Goal: Browse casually: Explore the website without a specific task or goal

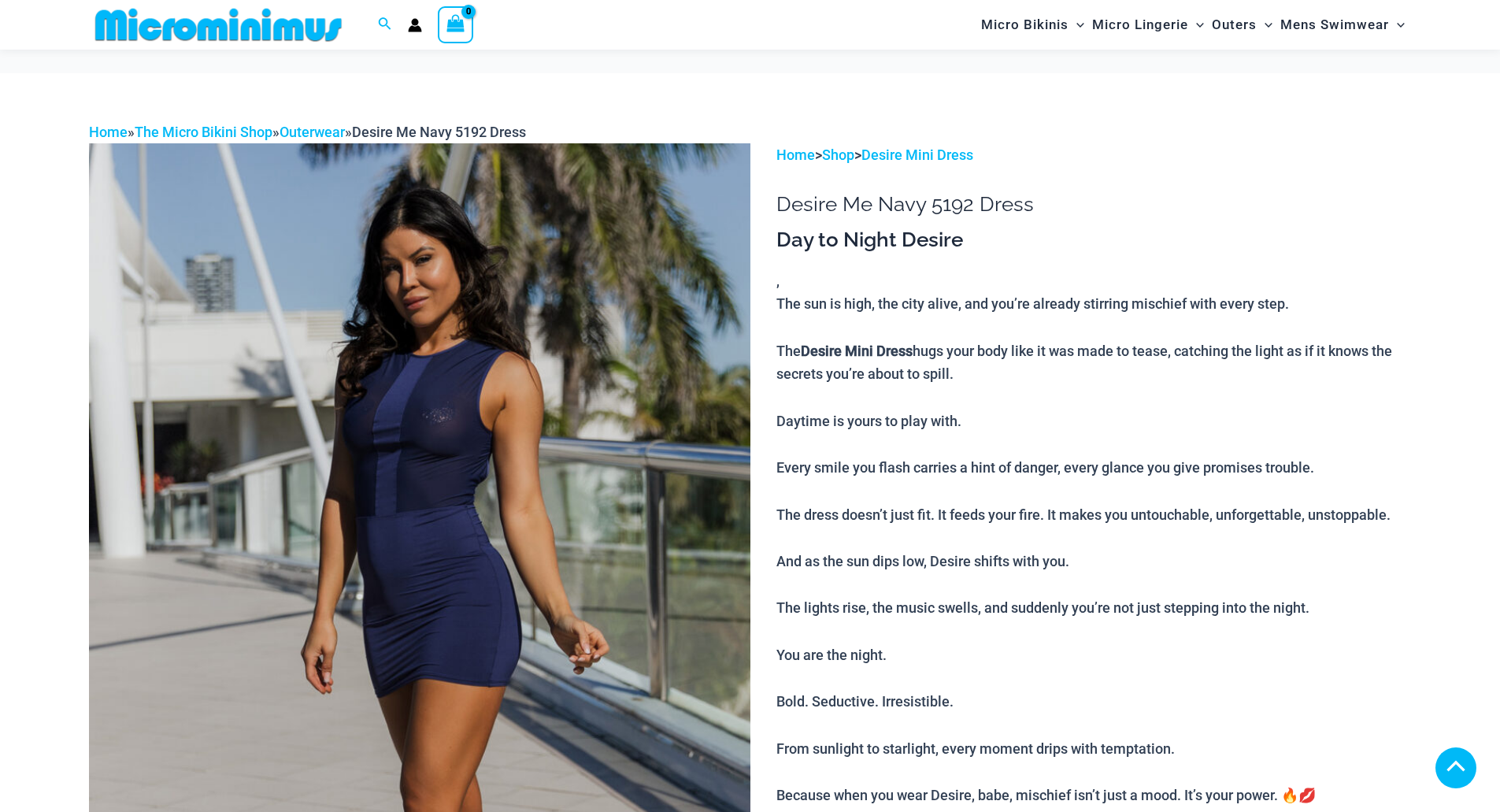
scroll to position [782, 0]
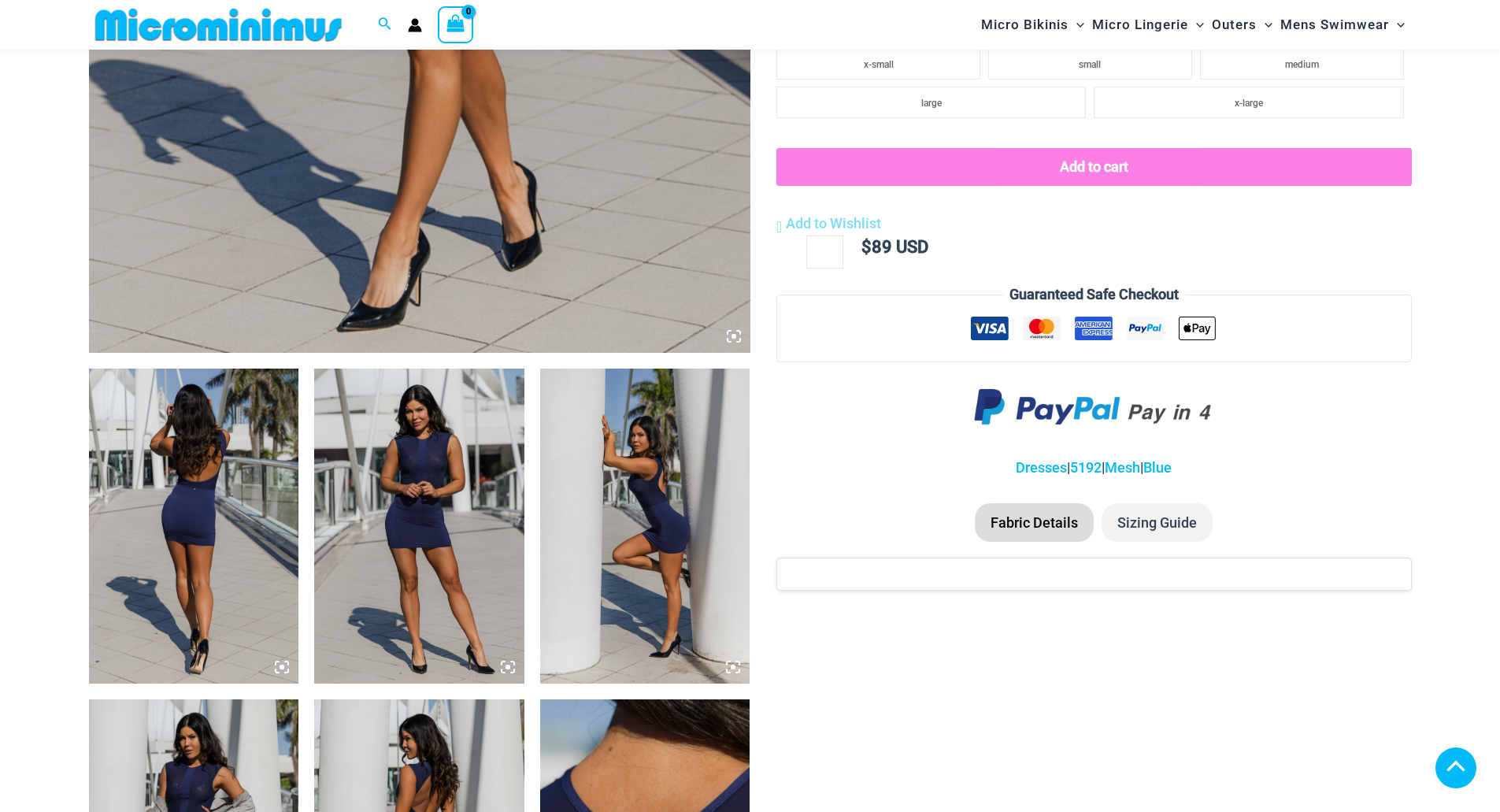
click at [234, 523] on img at bounding box center [193, 526] width 210 height 315
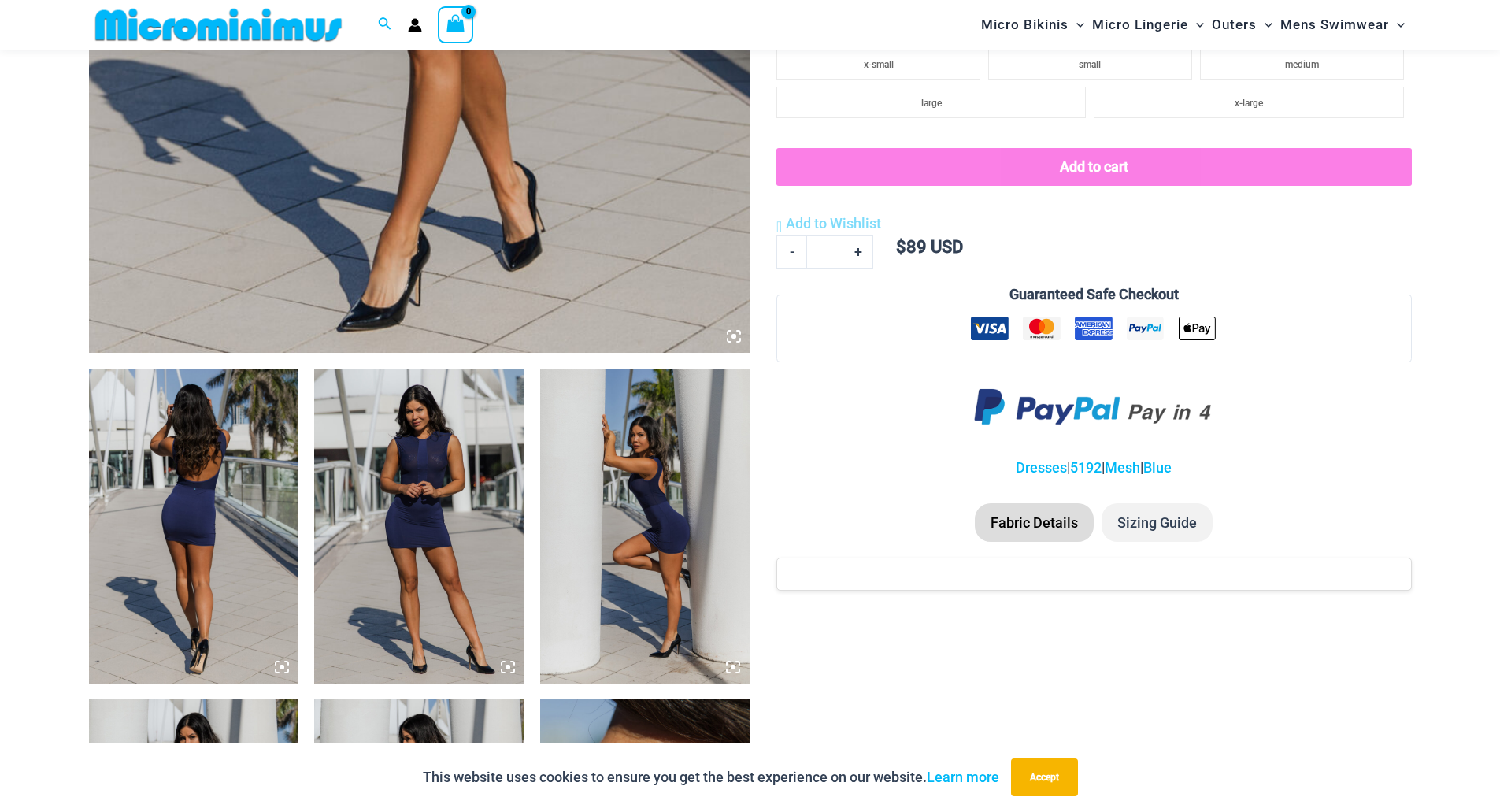
click at [444, 476] on img at bounding box center [419, 526] width 210 height 315
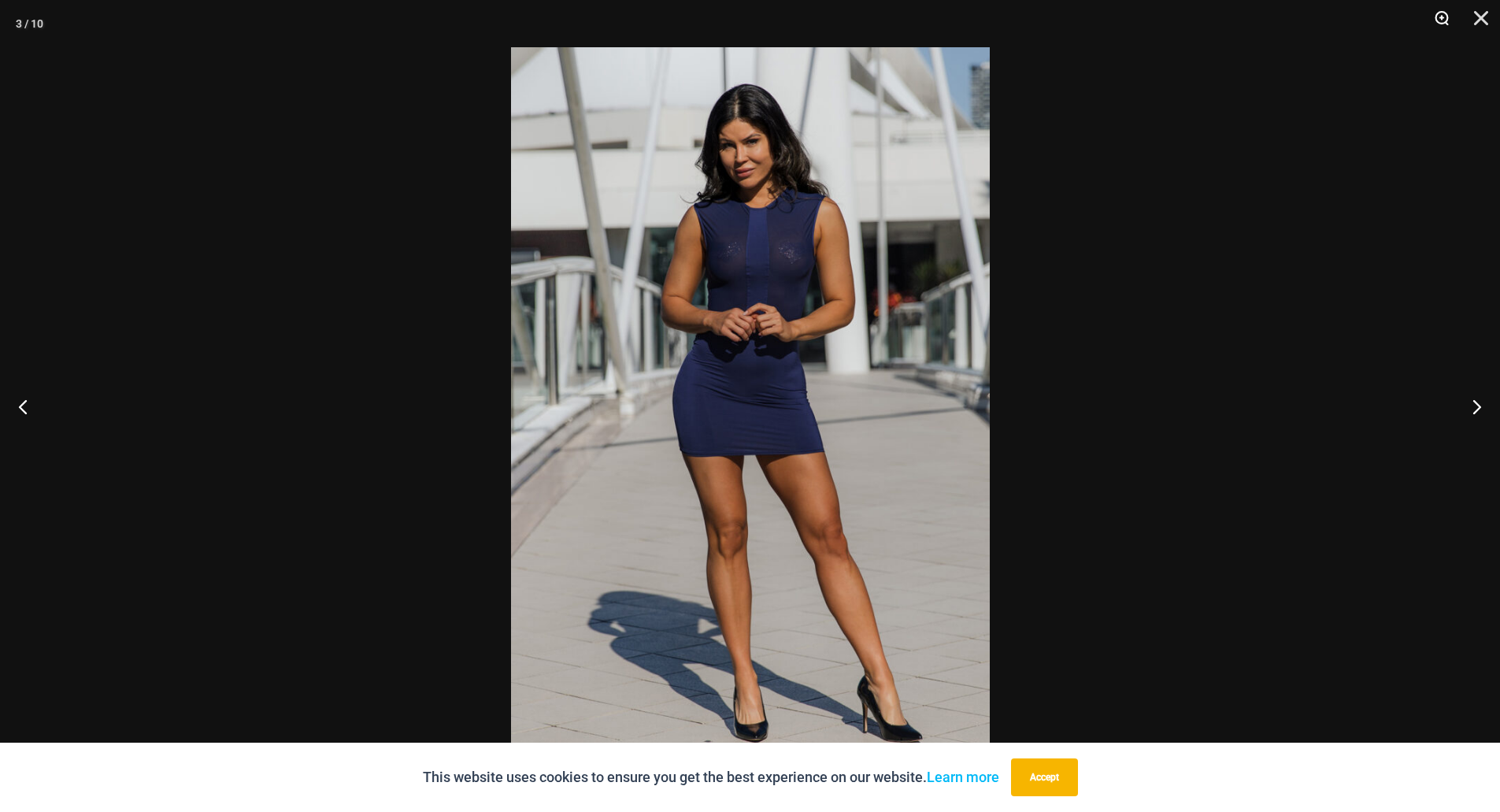
click at [1447, 21] on button "Zoom" at bounding box center [1436, 24] width 39 height 47
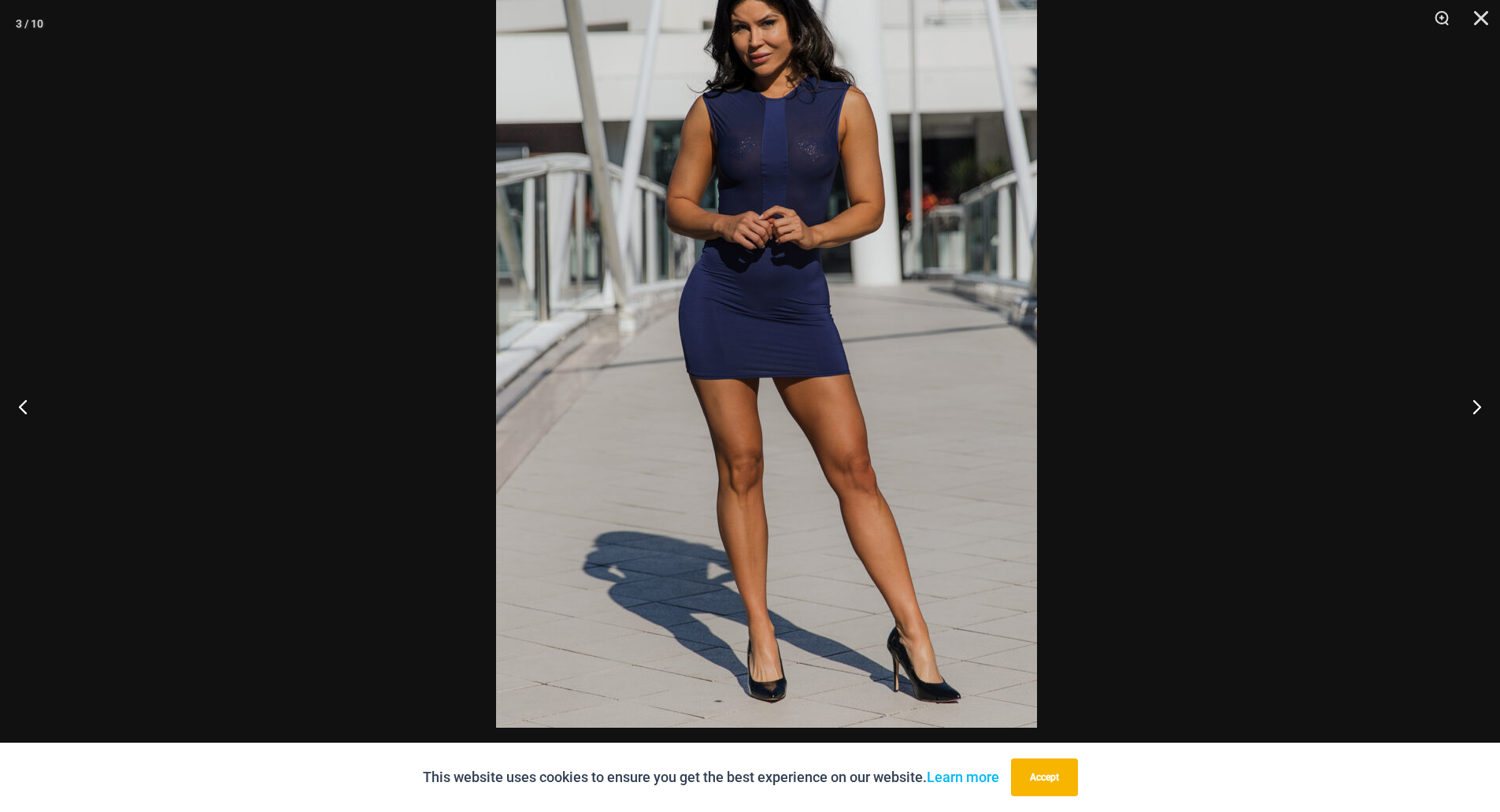
click at [1041, 330] on div at bounding box center [750, 406] width 1500 height 812
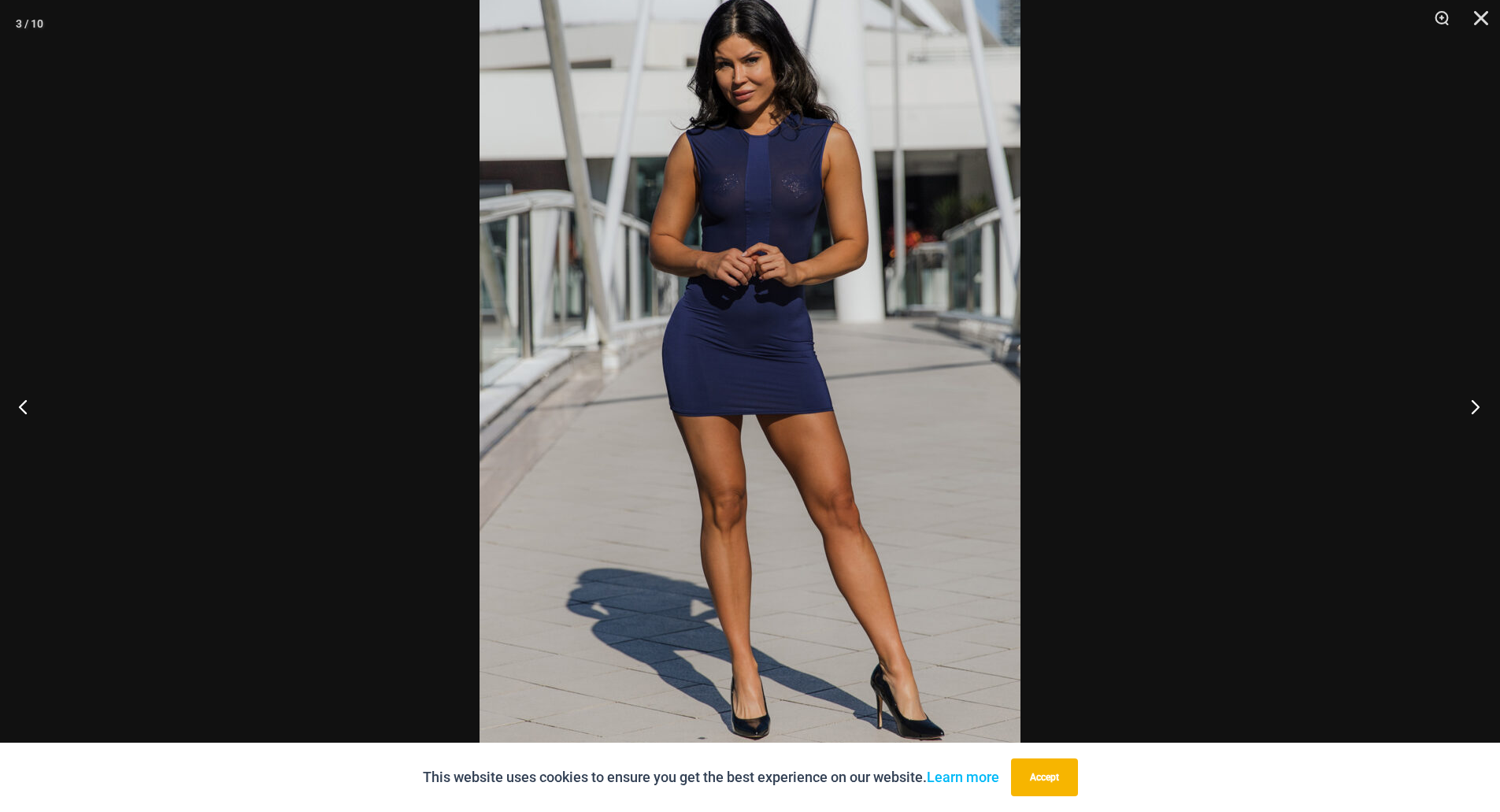
click at [1478, 411] on button "Next" at bounding box center [1470, 406] width 59 height 79
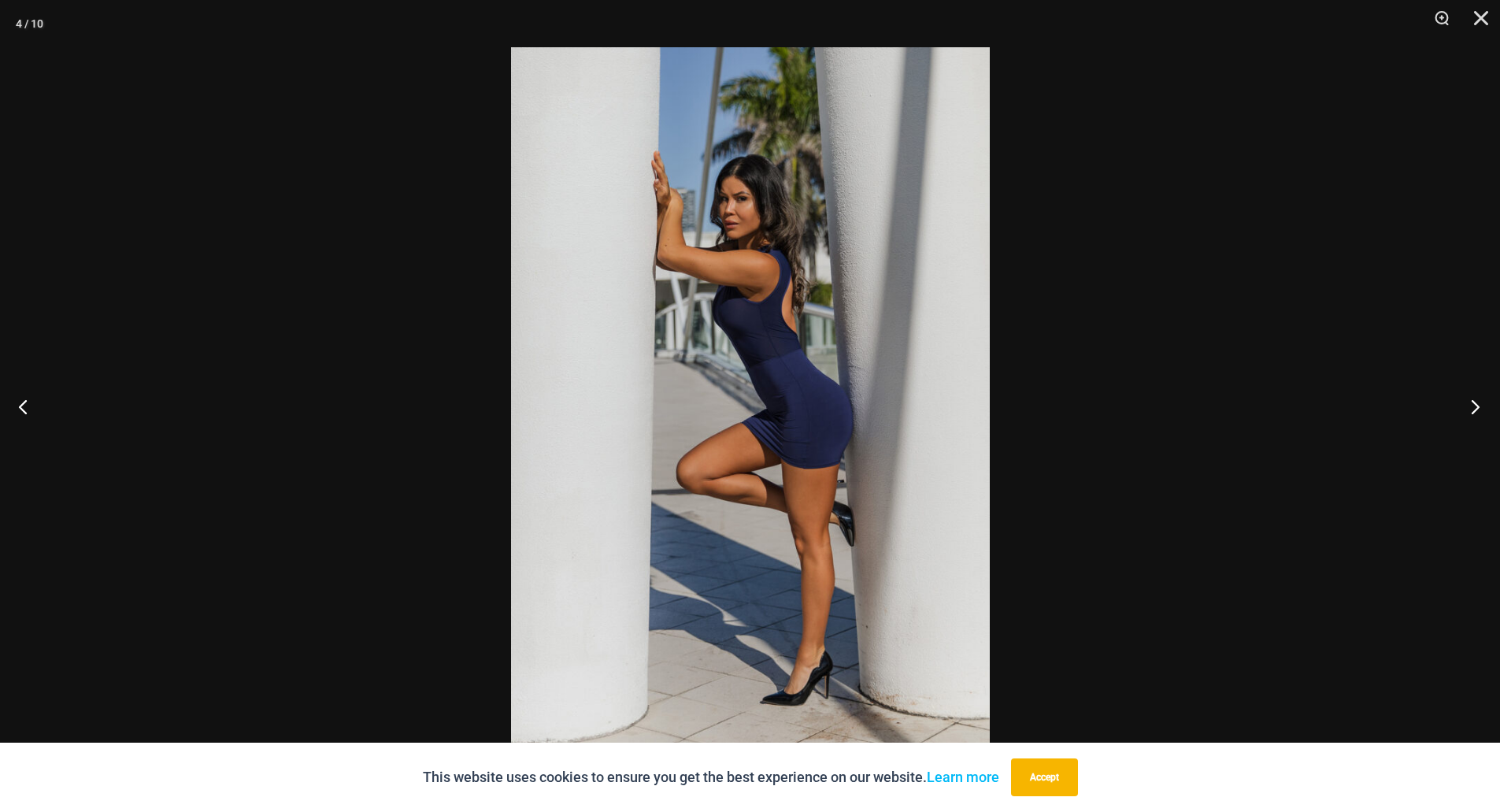
click at [1478, 409] on button "Next" at bounding box center [1470, 406] width 59 height 79
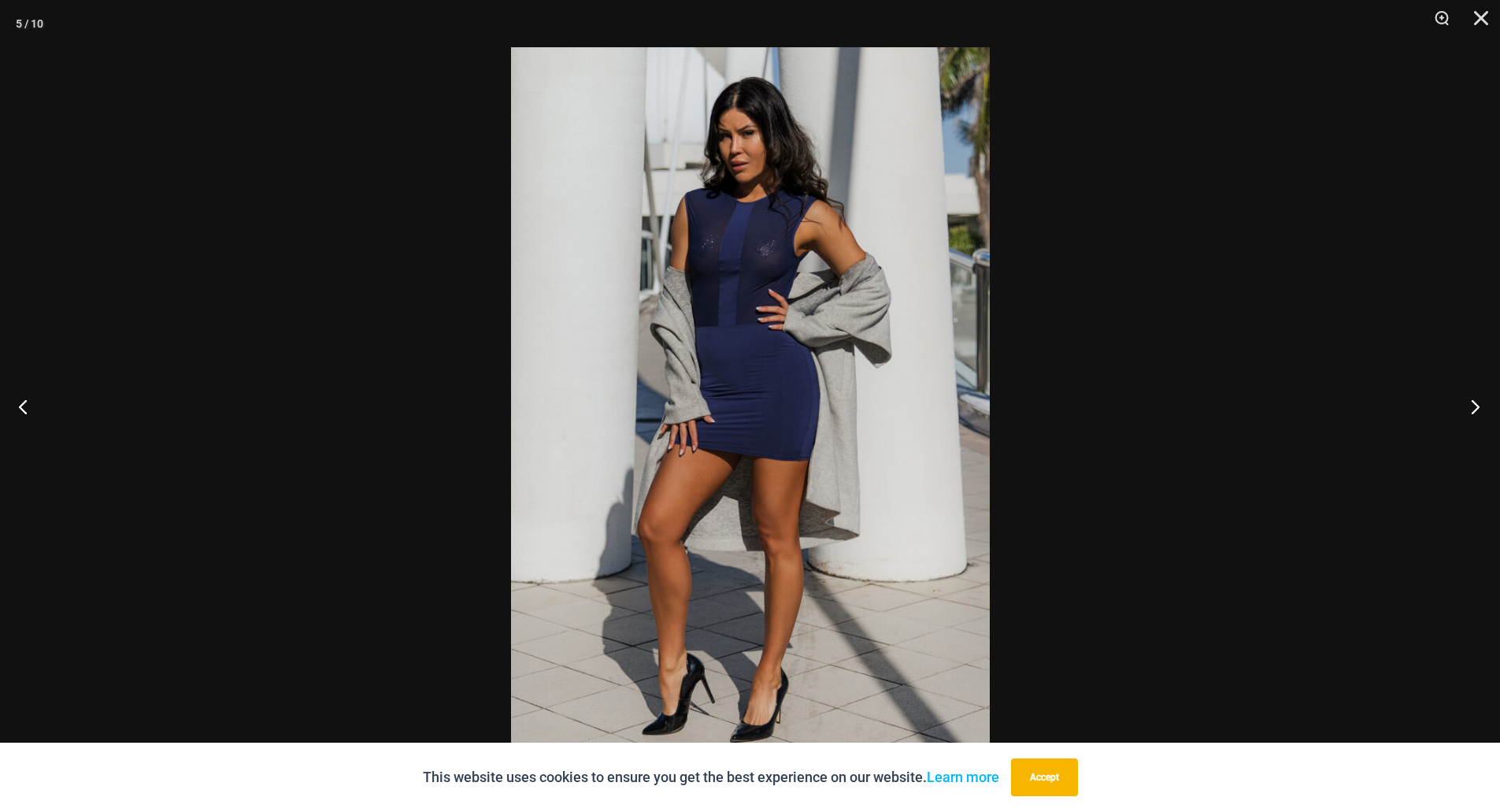
click at [1478, 409] on button "Next" at bounding box center [1470, 406] width 59 height 79
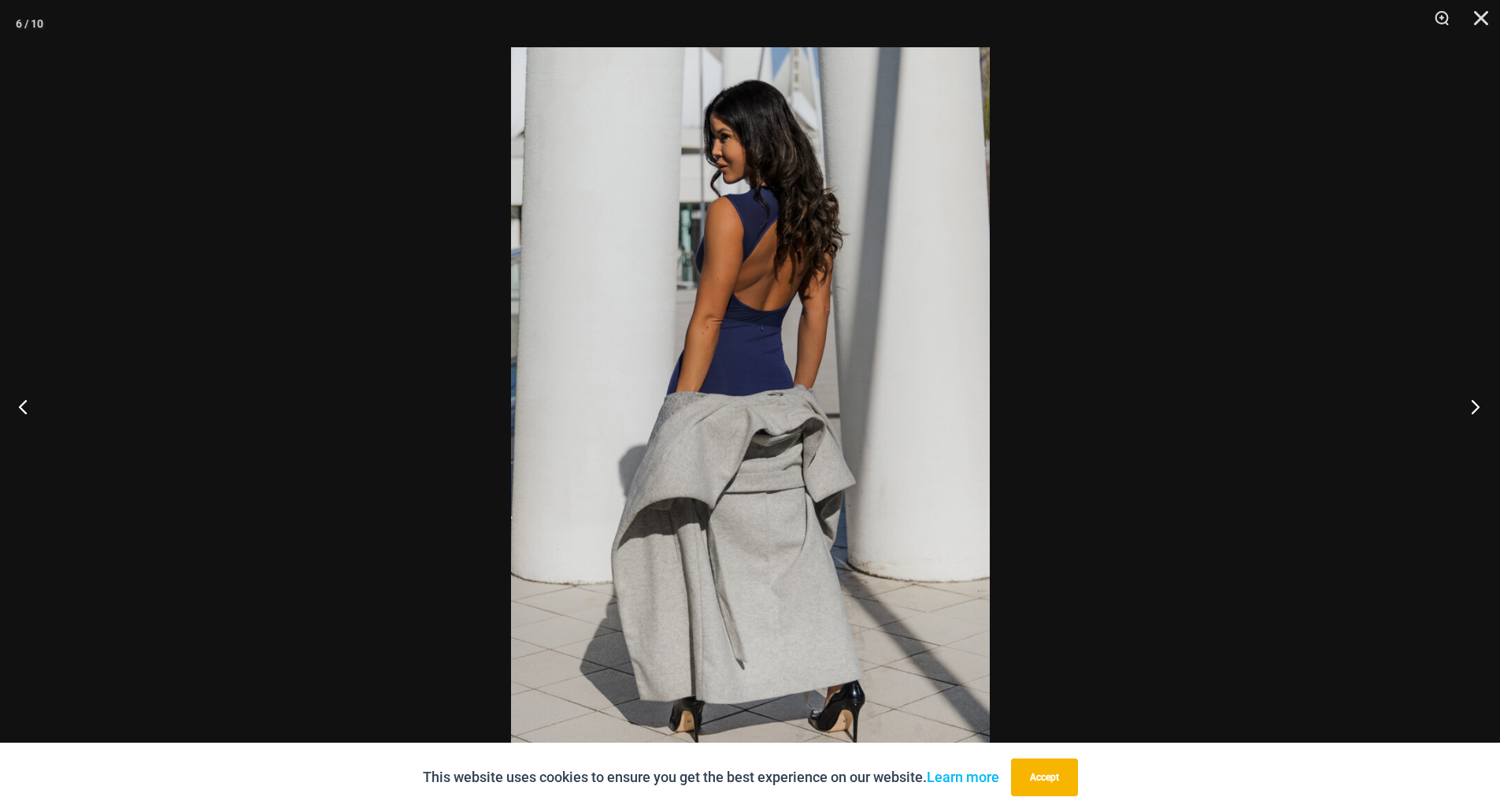
click at [1478, 409] on button "Next" at bounding box center [1470, 406] width 59 height 79
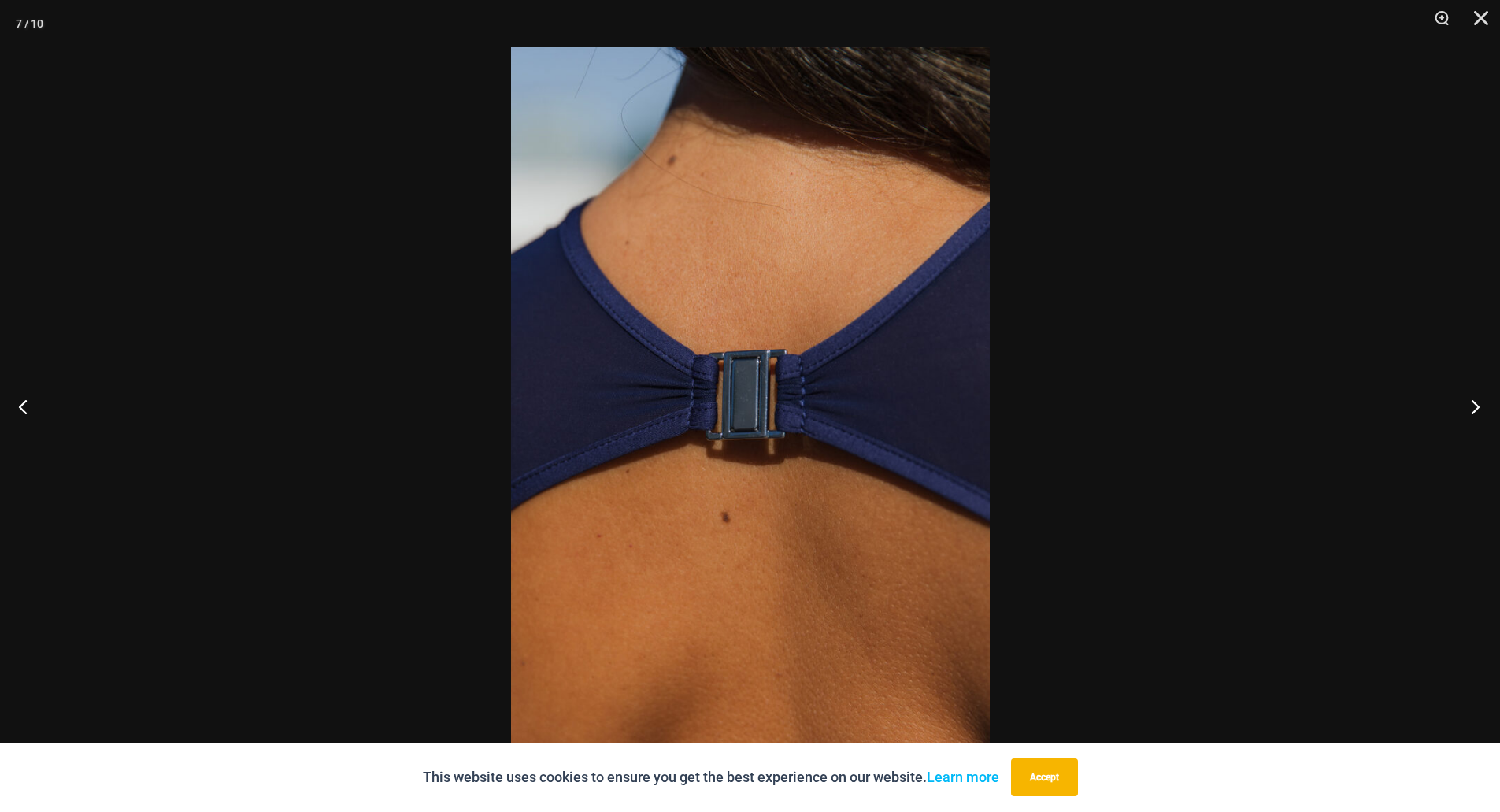
click at [1478, 409] on button "Next" at bounding box center [1470, 406] width 59 height 79
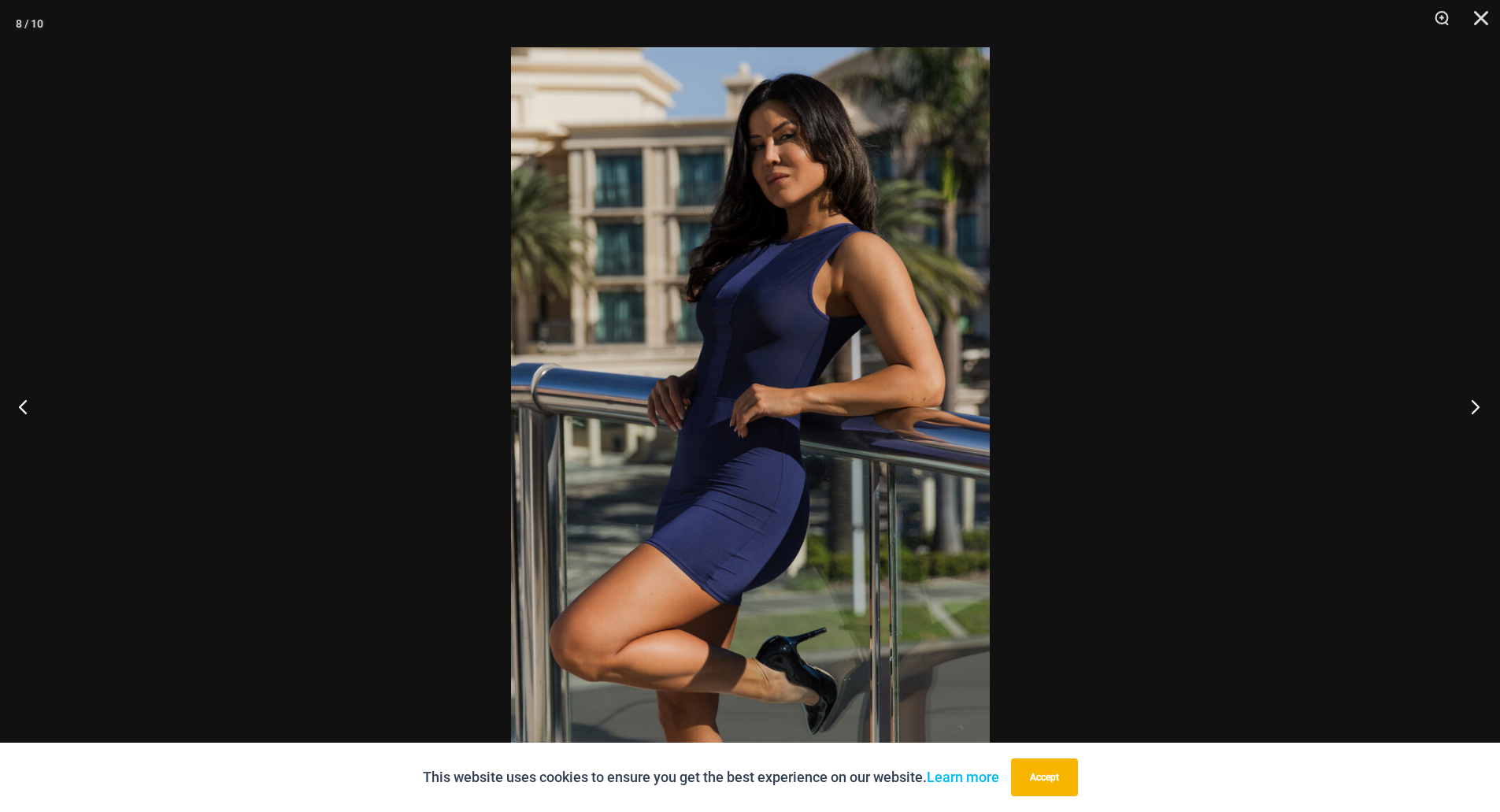
click at [1478, 409] on button "Next" at bounding box center [1470, 406] width 59 height 79
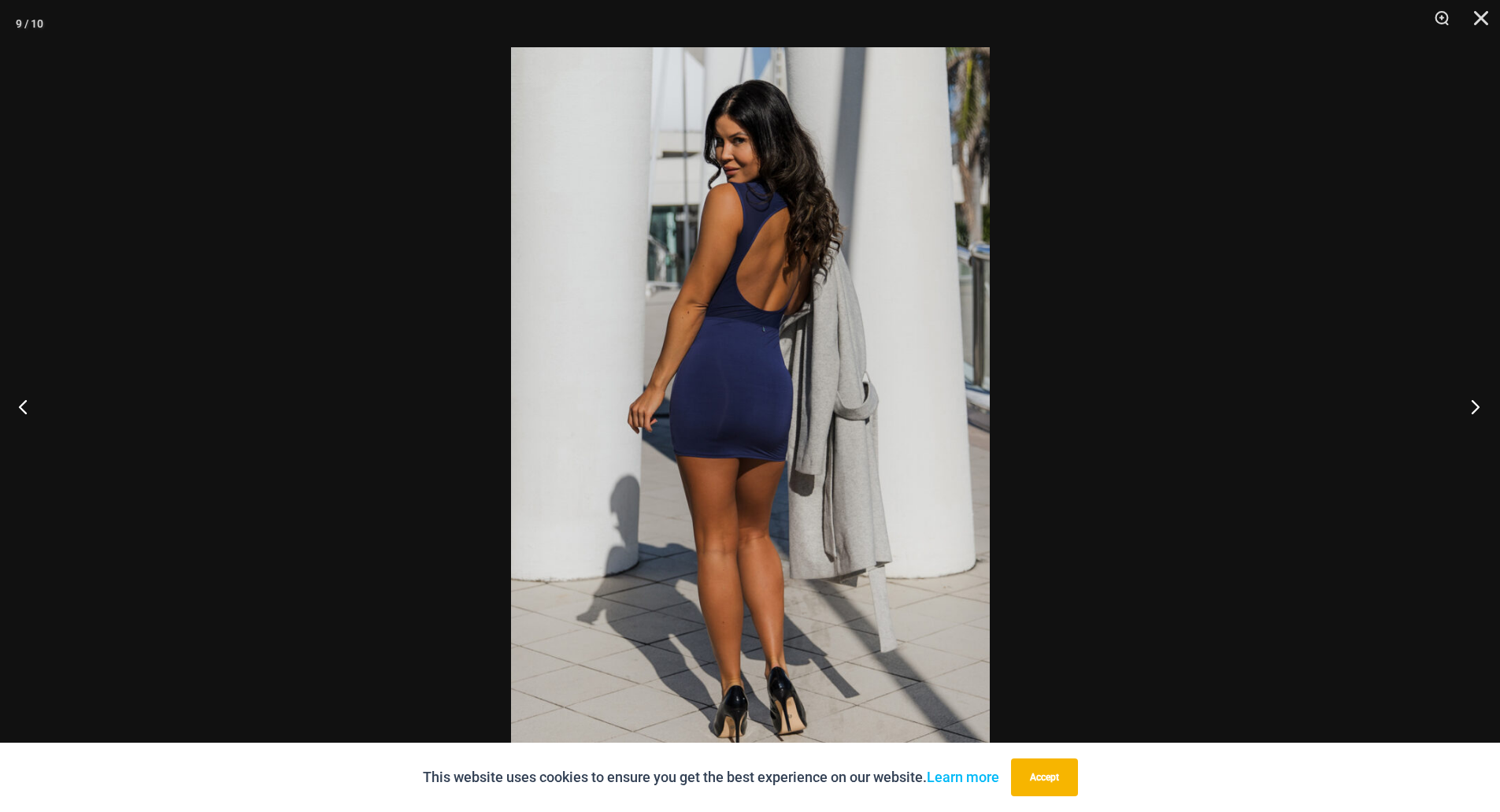
click at [1478, 409] on button "Next" at bounding box center [1470, 406] width 59 height 79
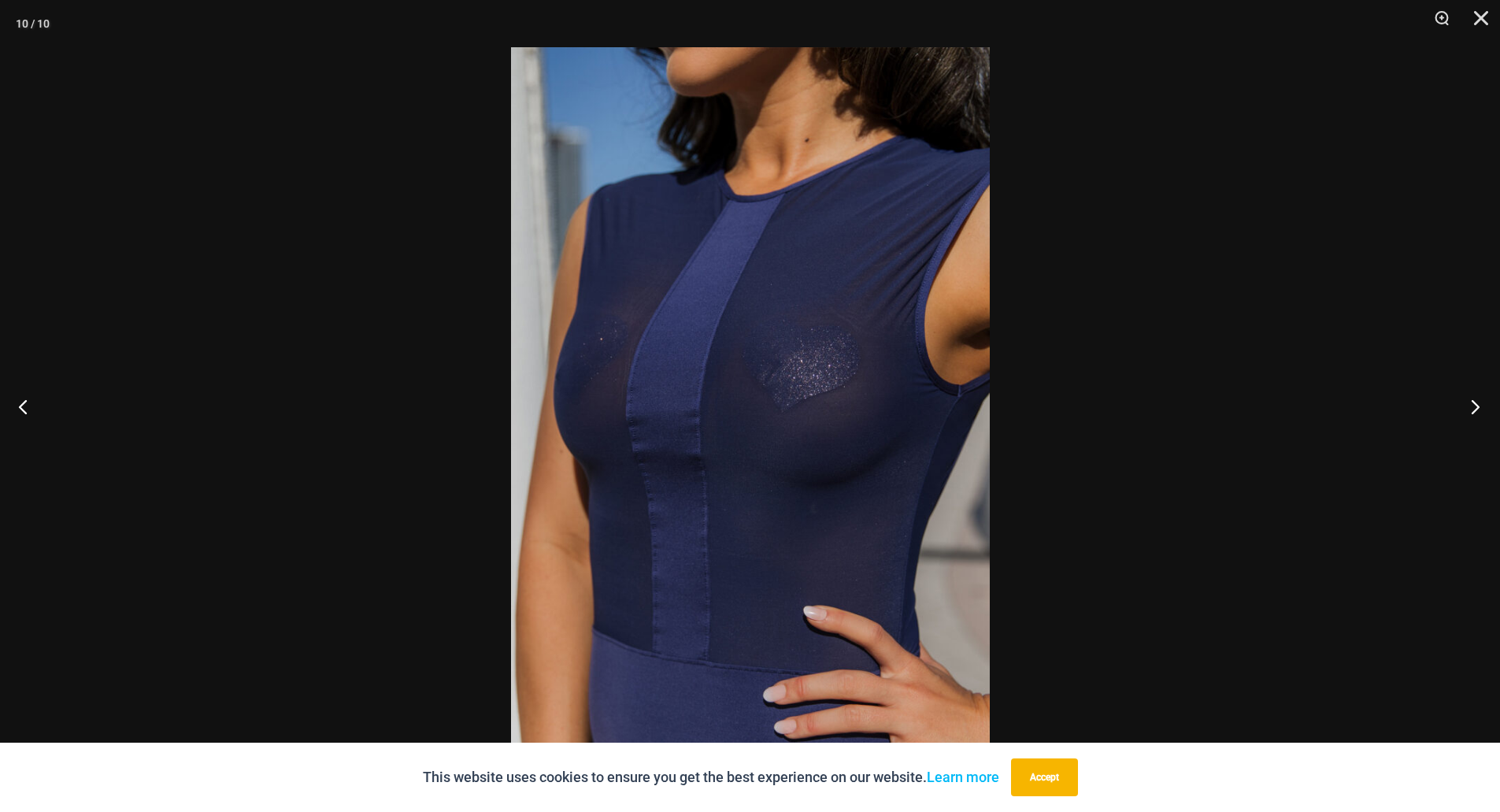
click at [1478, 409] on button "Next" at bounding box center [1470, 406] width 59 height 79
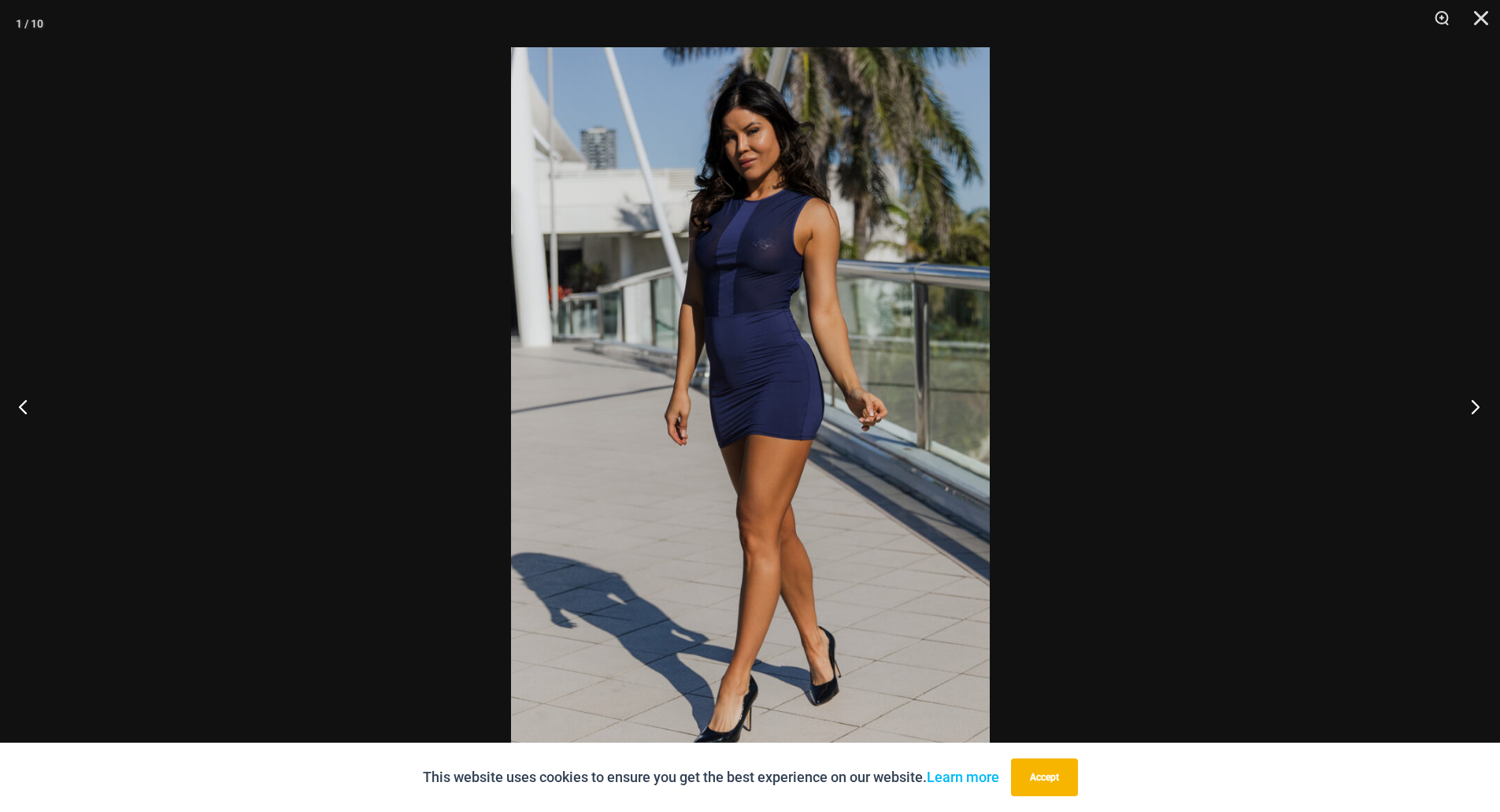
click at [1478, 409] on button "Next" at bounding box center [1470, 406] width 59 height 79
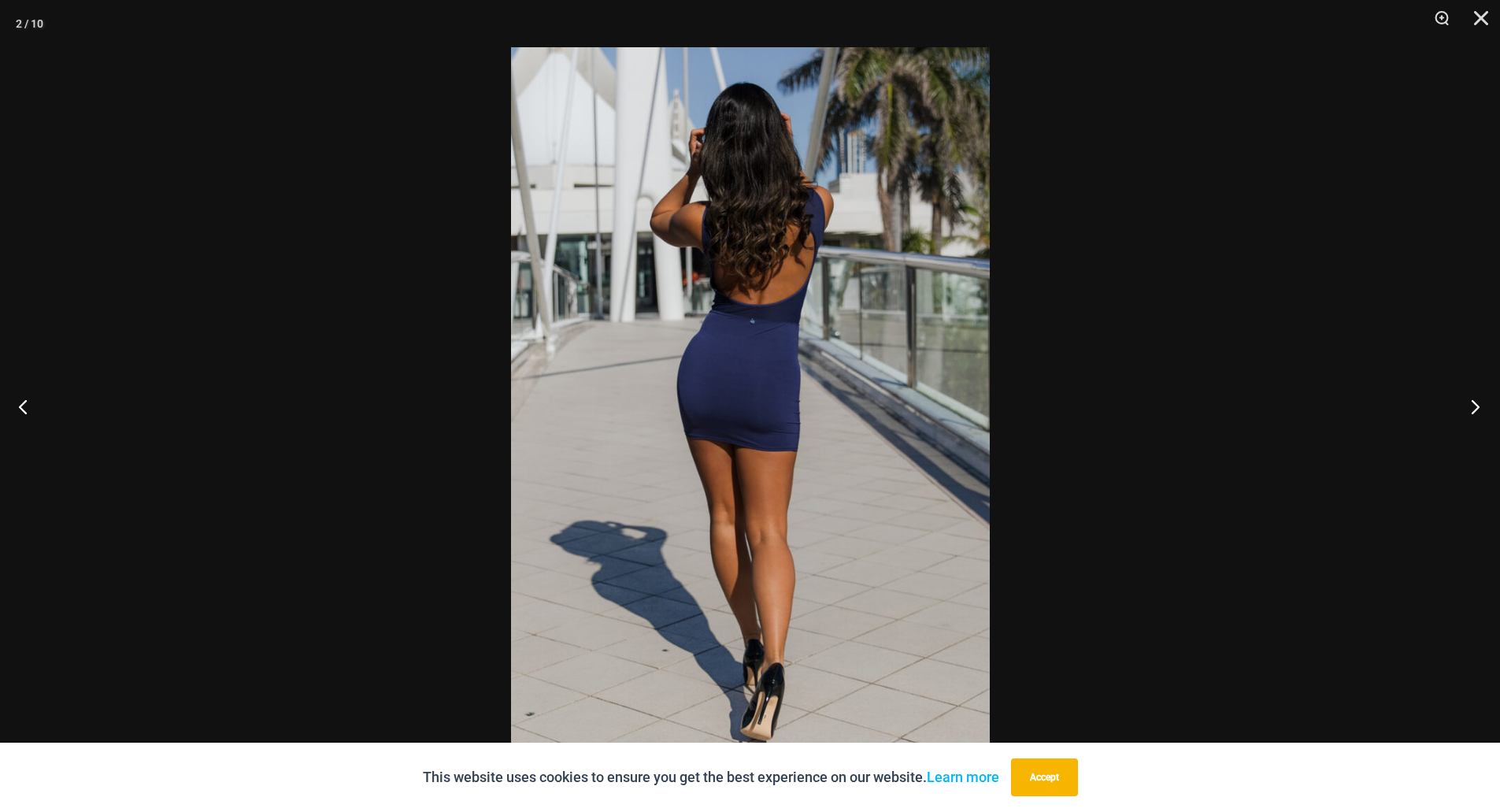
click at [1478, 409] on button "Next" at bounding box center [1470, 406] width 59 height 79
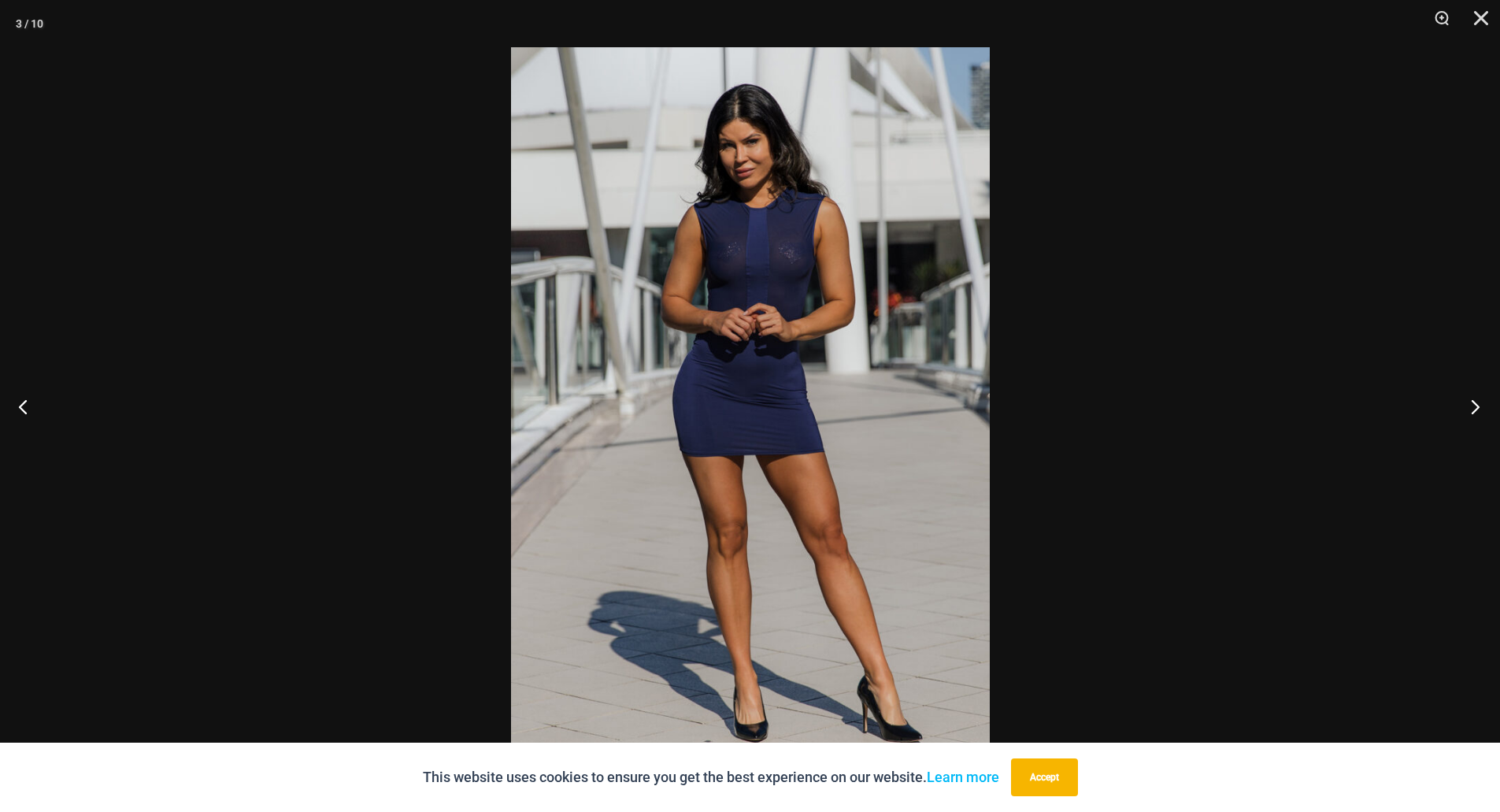
click at [1478, 409] on button "Next" at bounding box center [1470, 406] width 59 height 79
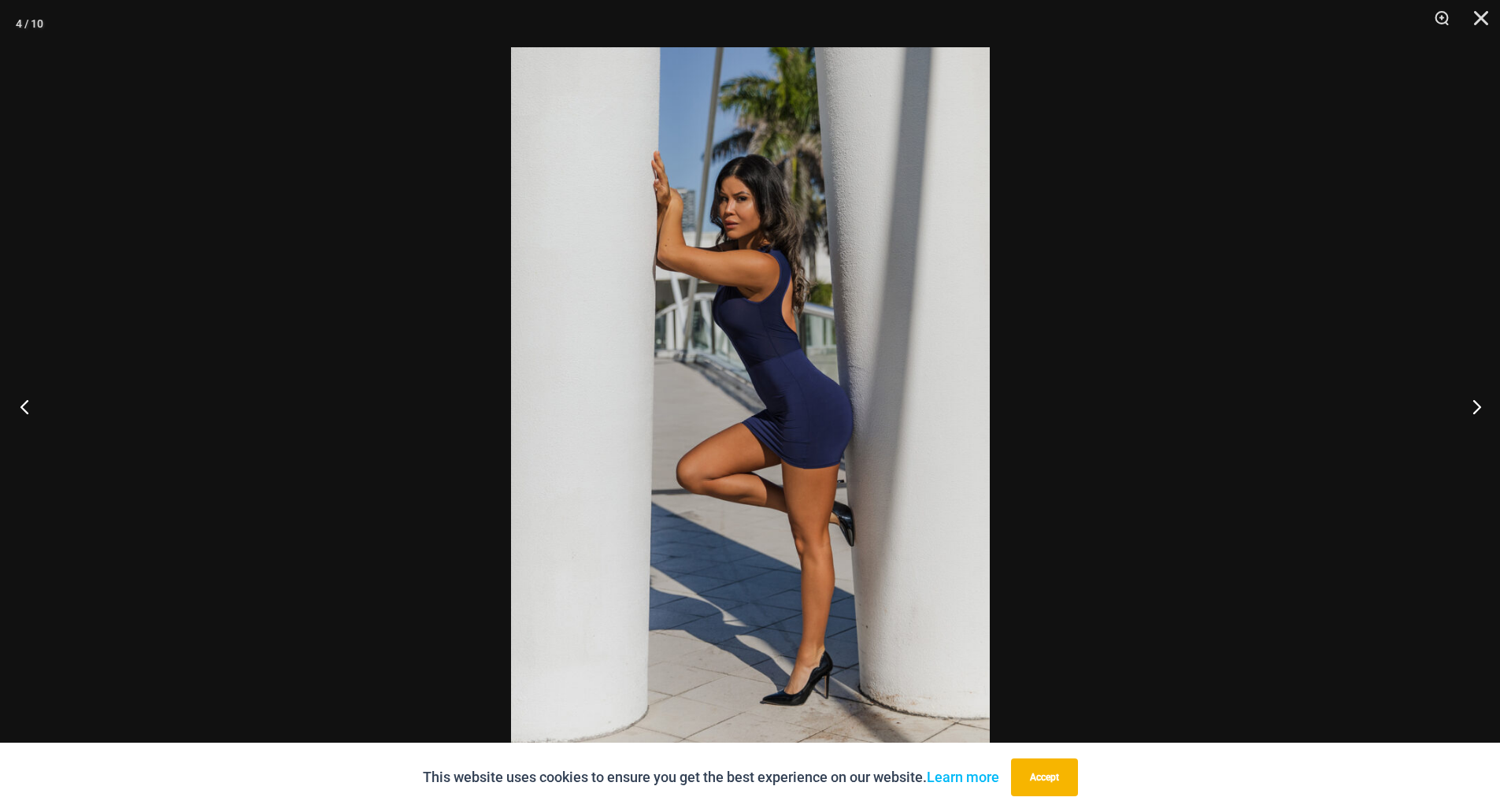
click at [24, 397] on button "Previous" at bounding box center [30, 406] width 59 height 79
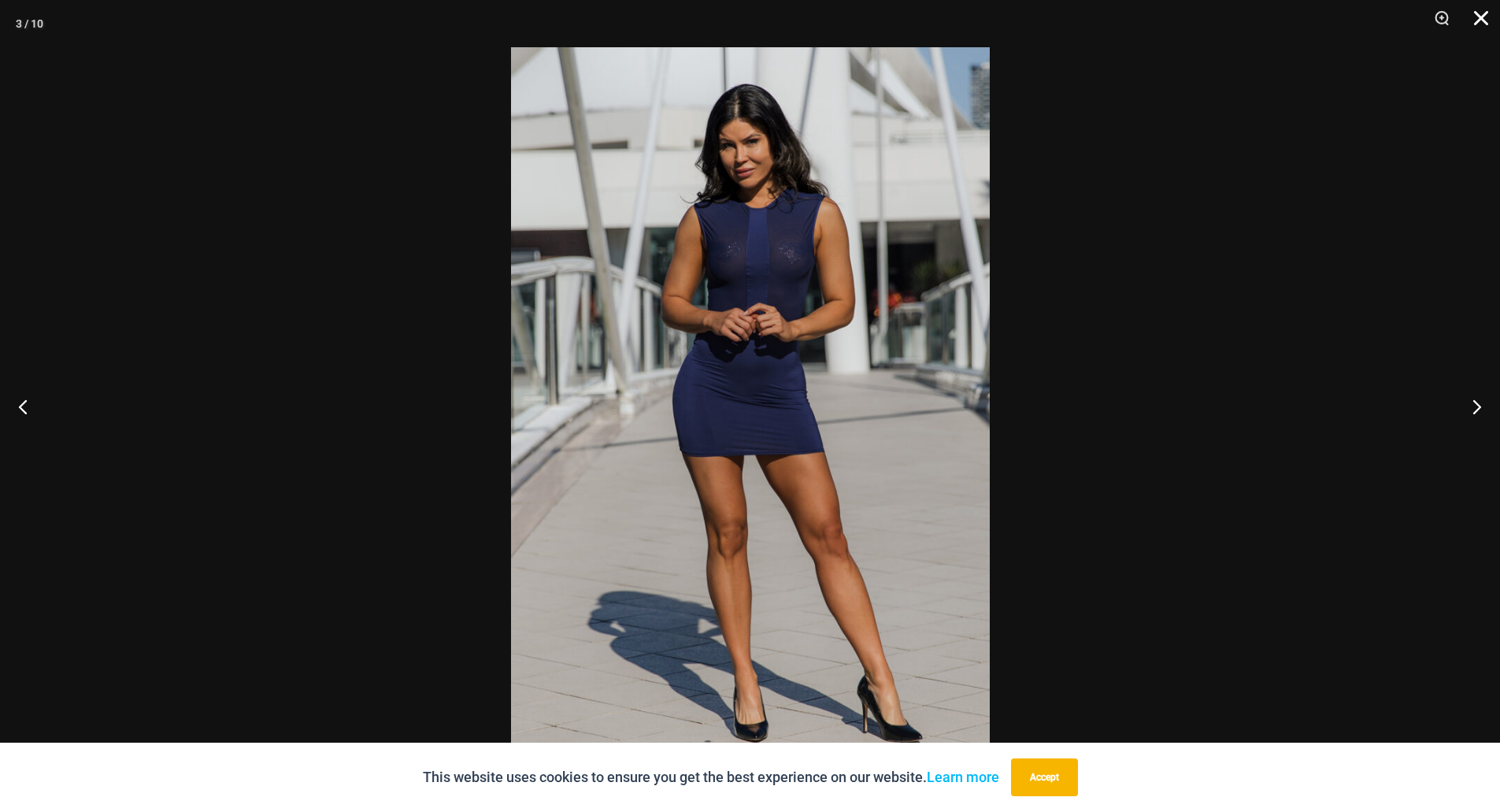
click at [1491, 18] on button "Close" at bounding box center [1475, 24] width 39 height 47
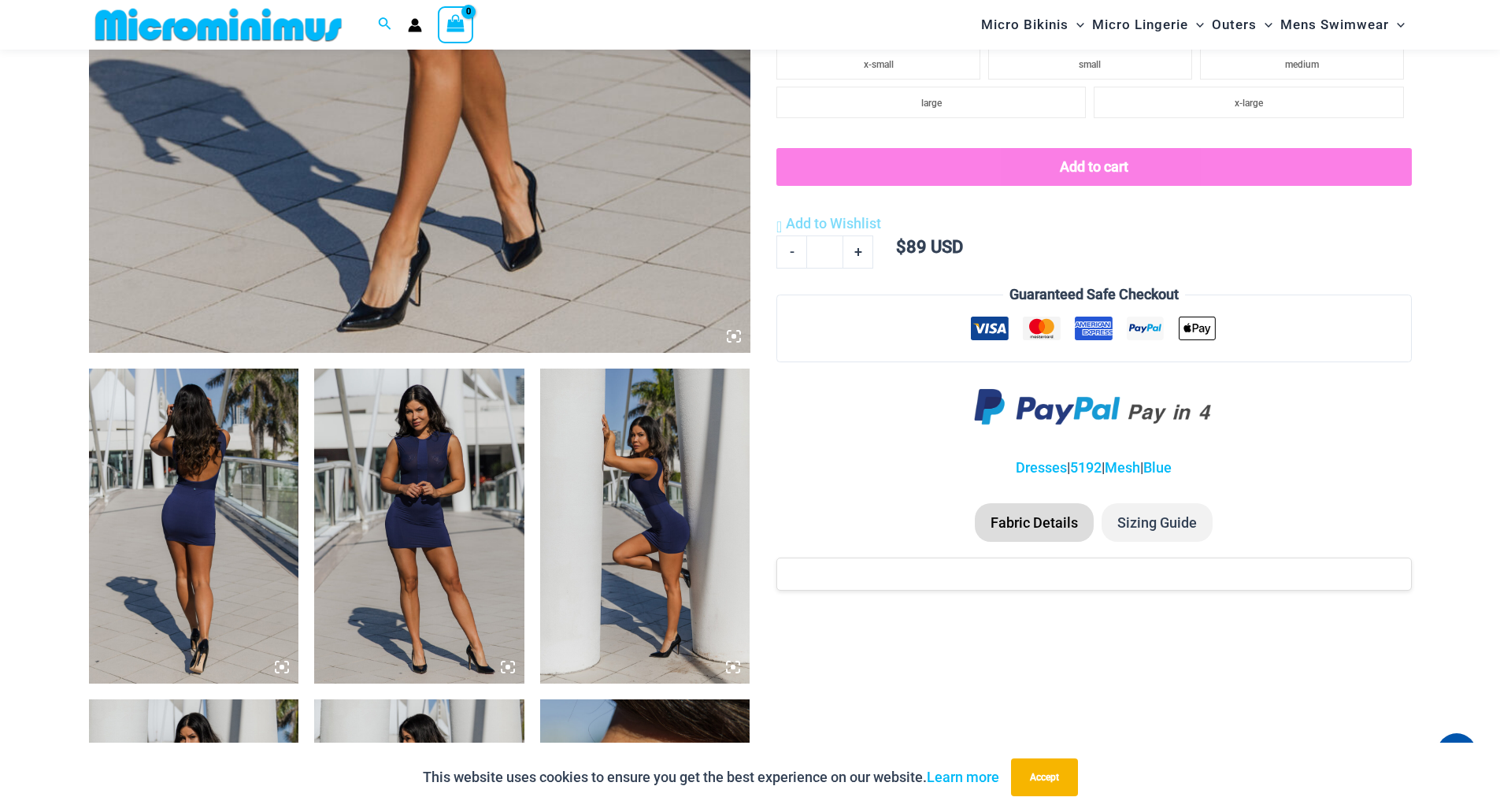
click at [238, 557] on img at bounding box center [193, 526] width 210 height 315
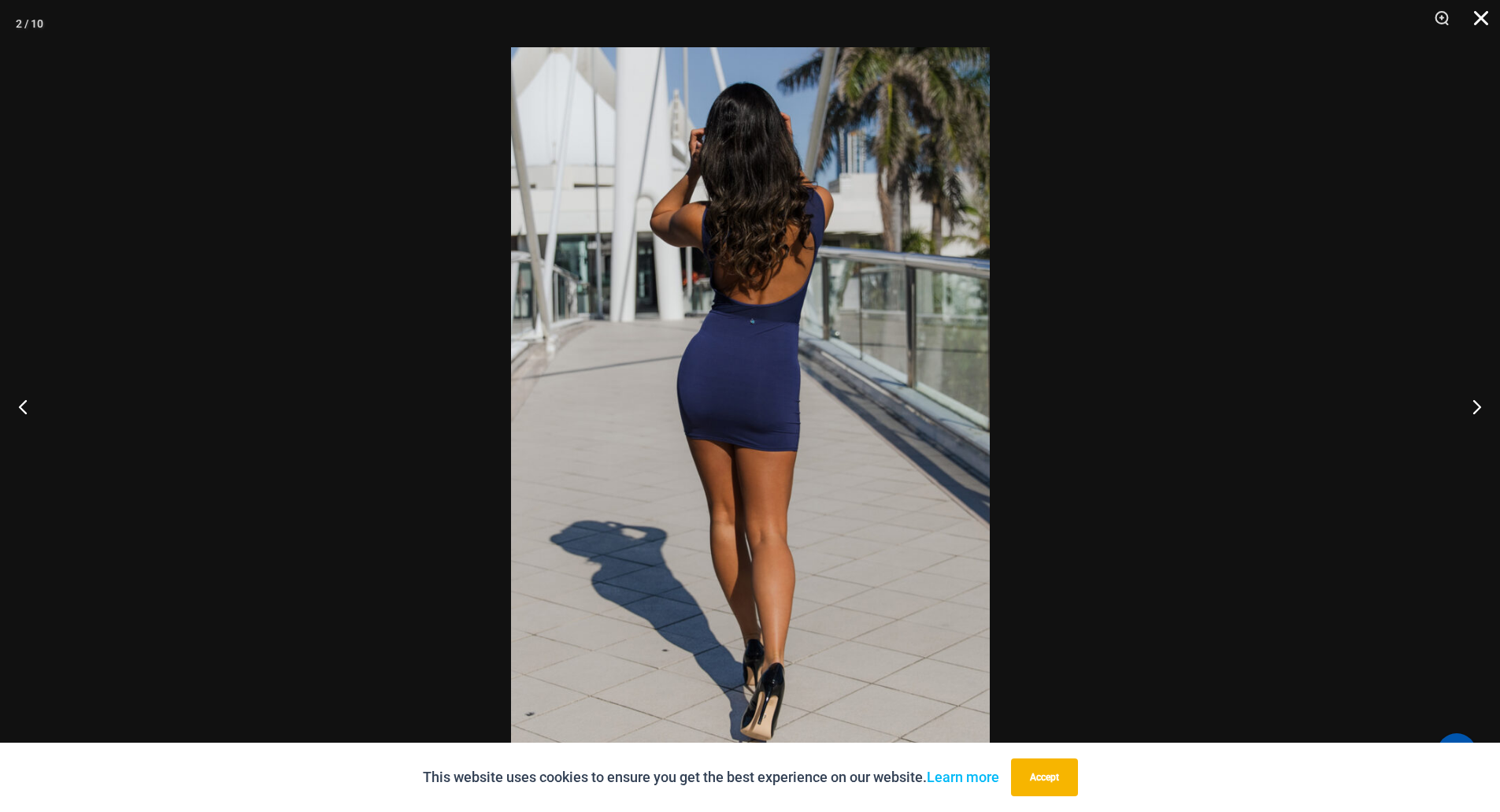
click at [1479, 14] on button "Close" at bounding box center [1475, 24] width 39 height 47
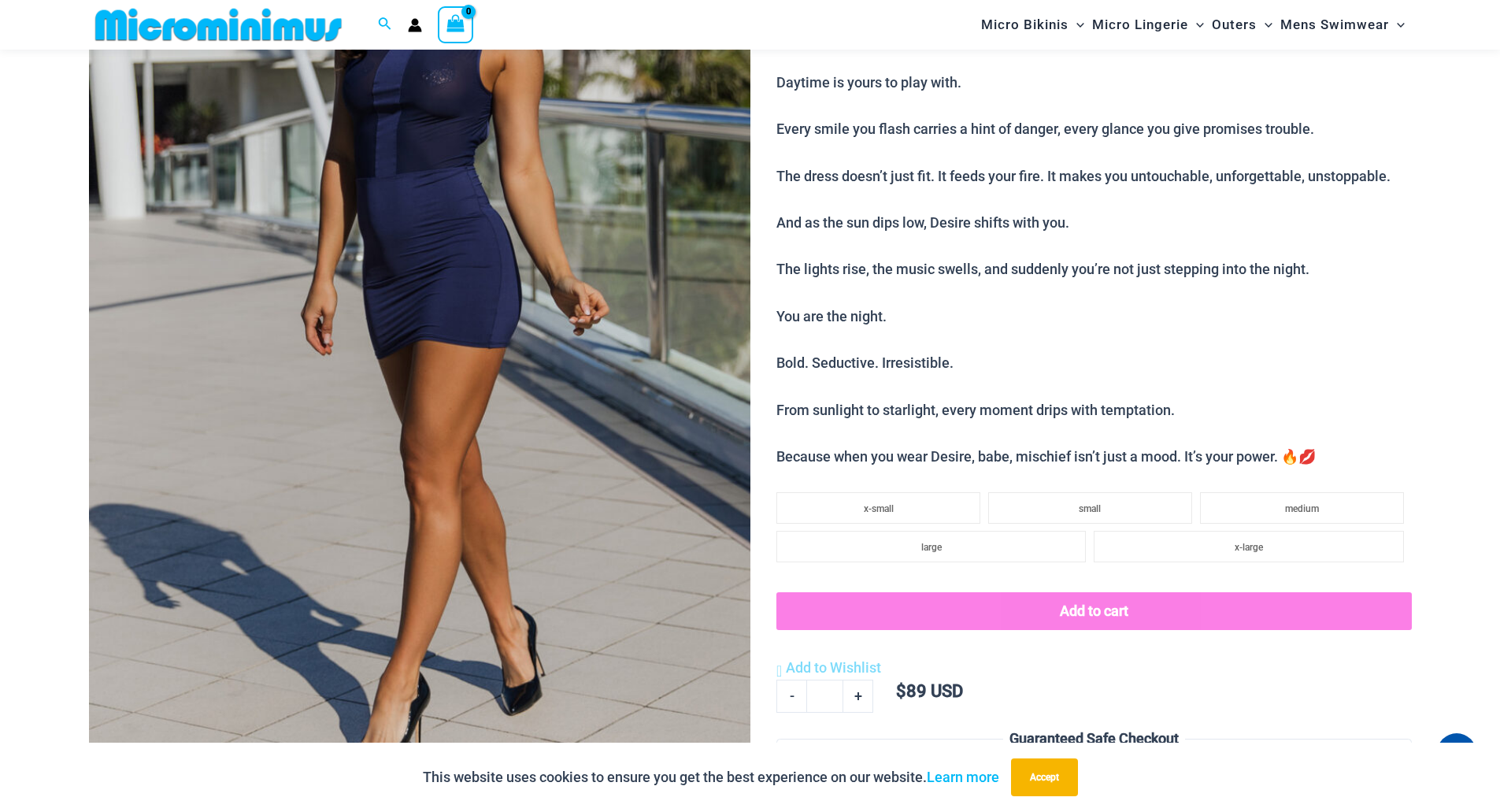
scroll to position [310, 0]
